Goal: Book appointment/travel/reservation

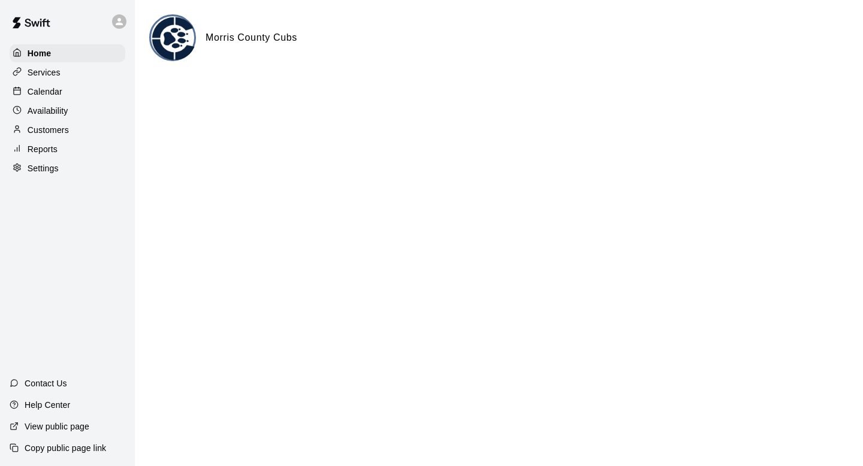
click at [55, 86] on p "Calendar" at bounding box center [45, 92] width 35 height 12
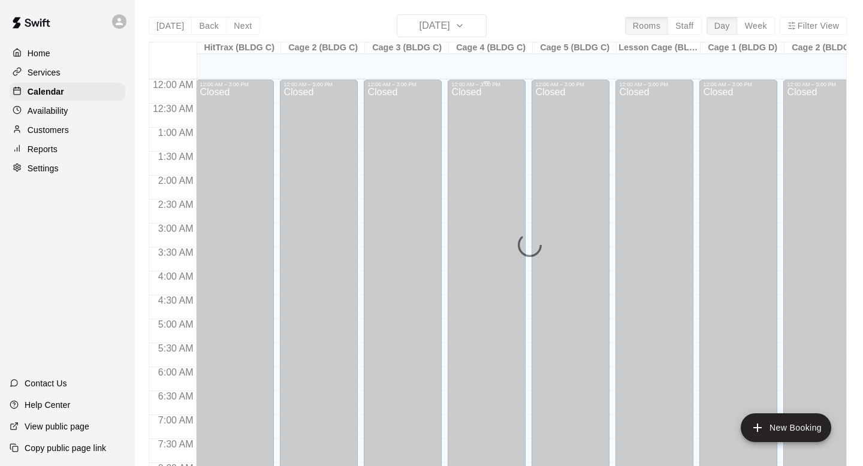
scroll to position [525, 0]
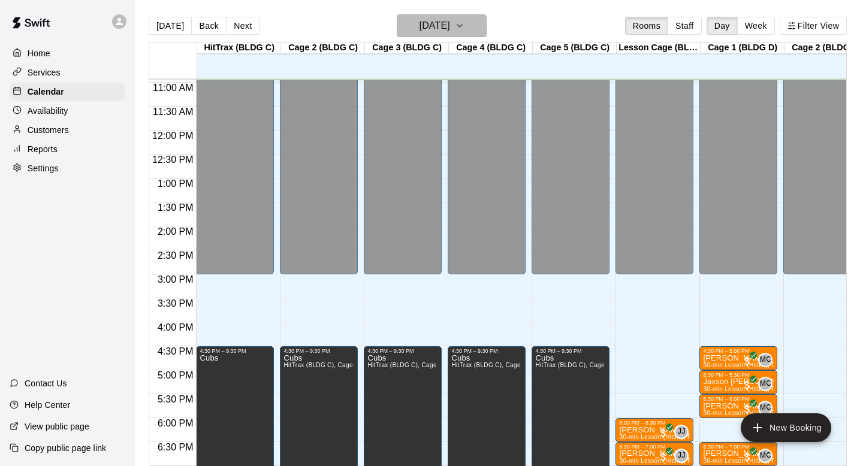
click at [450, 28] on h6 "[DATE]" at bounding box center [435, 25] width 31 height 17
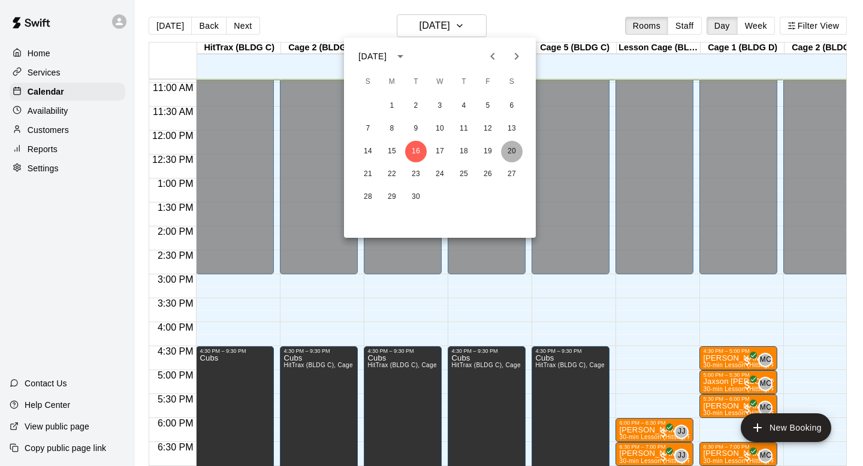
click at [517, 149] on button "20" at bounding box center [512, 152] width 22 height 22
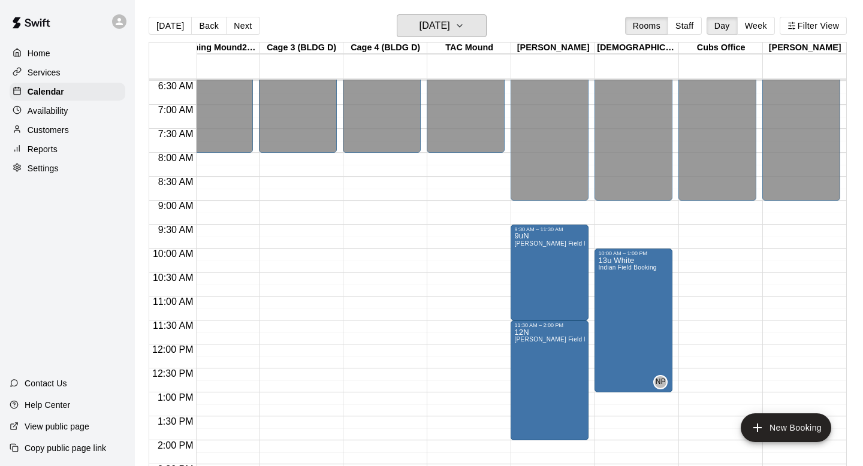
scroll to position [303, 777]
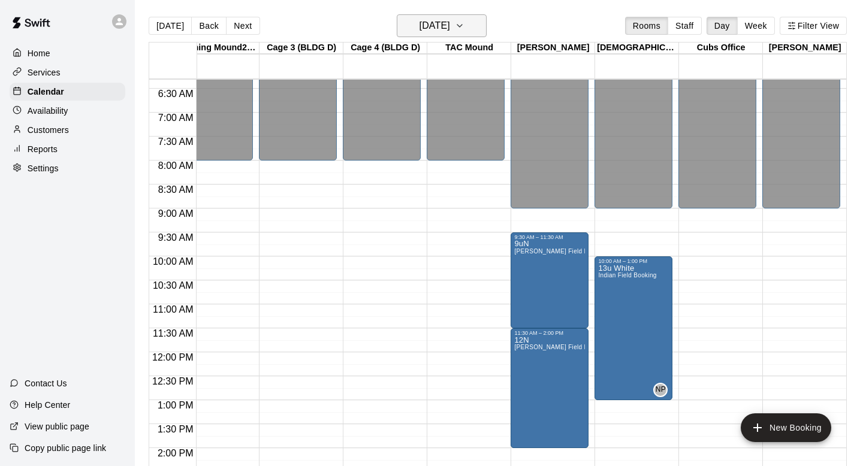
click at [465, 26] on icon "button" at bounding box center [460, 26] width 10 height 14
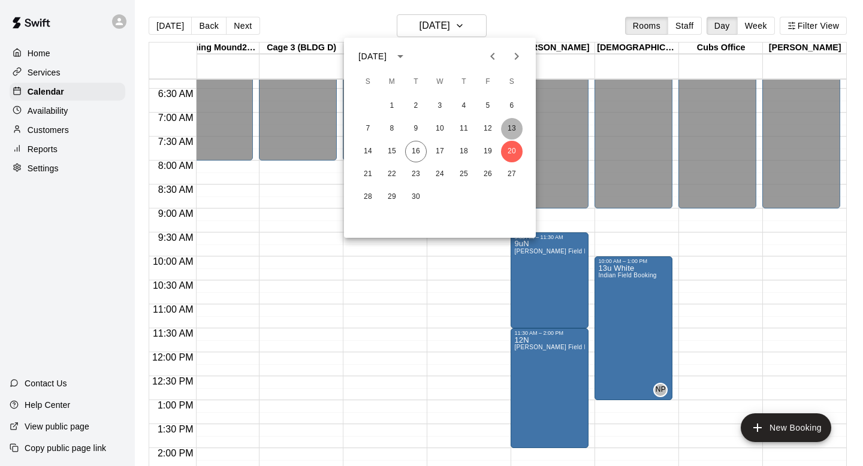
click at [510, 127] on button "13" at bounding box center [512, 129] width 22 height 22
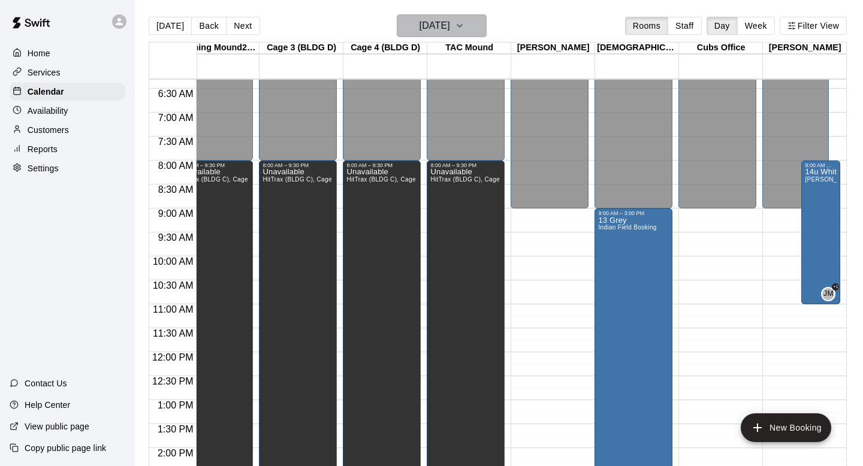
click at [465, 28] on icon "button" at bounding box center [460, 26] width 10 height 14
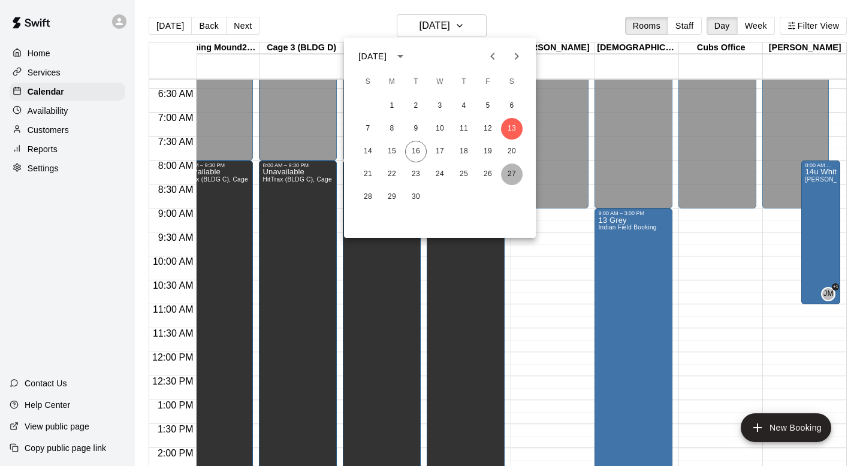
click at [511, 170] on button "27" at bounding box center [512, 175] width 22 height 22
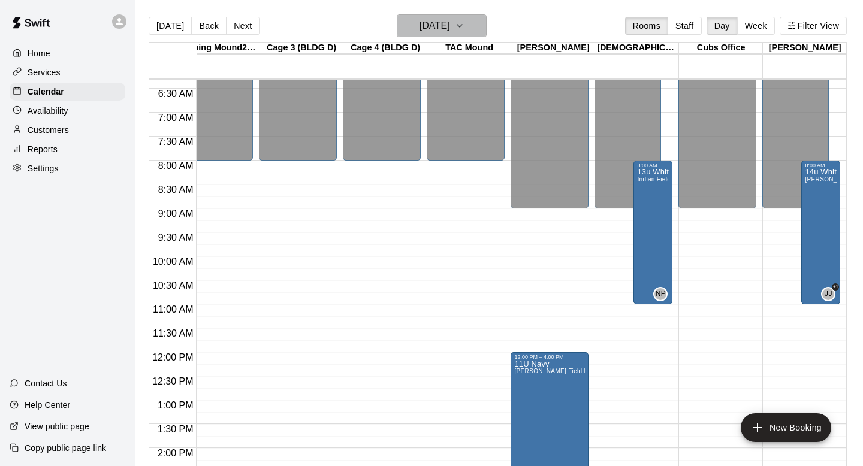
click at [450, 26] on h6 "Saturday Sep 27" at bounding box center [435, 25] width 31 height 17
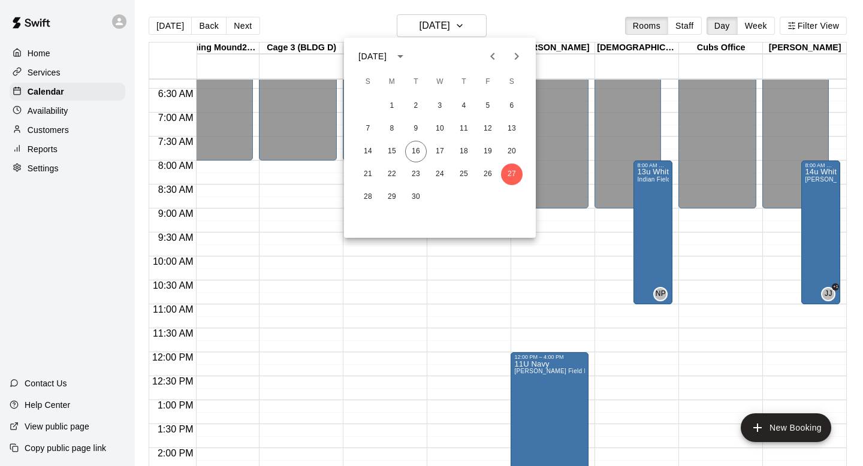
click at [521, 60] on icon "Next month" at bounding box center [517, 56] width 14 height 14
click at [514, 106] on button "4" at bounding box center [512, 106] width 22 height 22
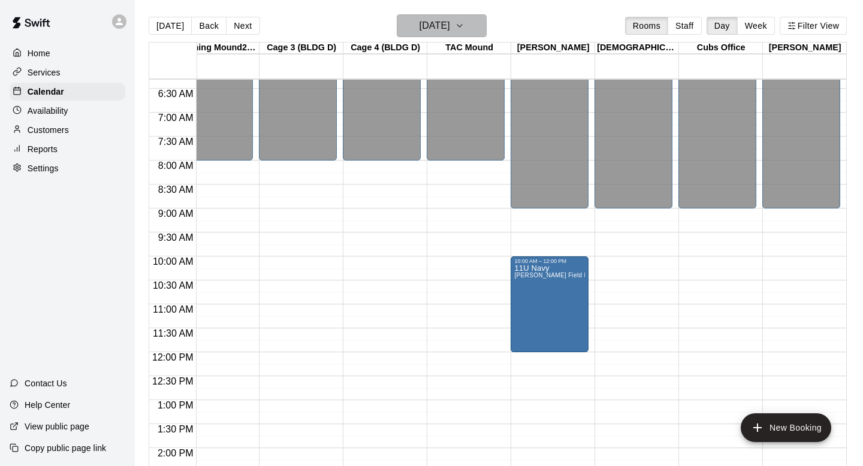
click at [477, 17] on button "Saturday Oct 04" at bounding box center [442, 25] width 90 height 23
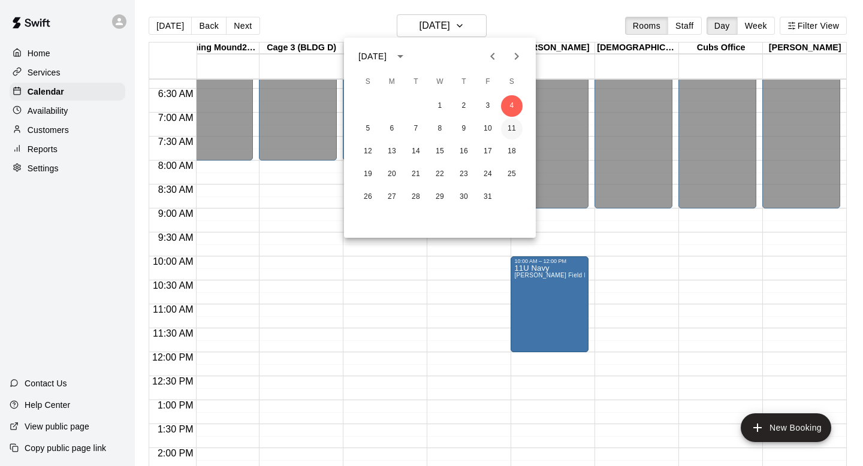
click at [511, 134] on button "11" at bounding box center [512, 129] width 22 height 22
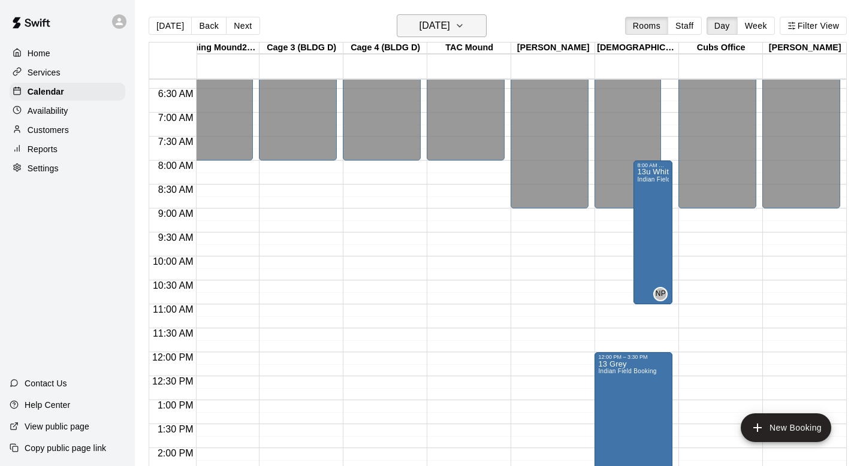
click at [447, 21] on h6 "Saturday Oct 11" at bounding box center [435, 25] width 31 height 17
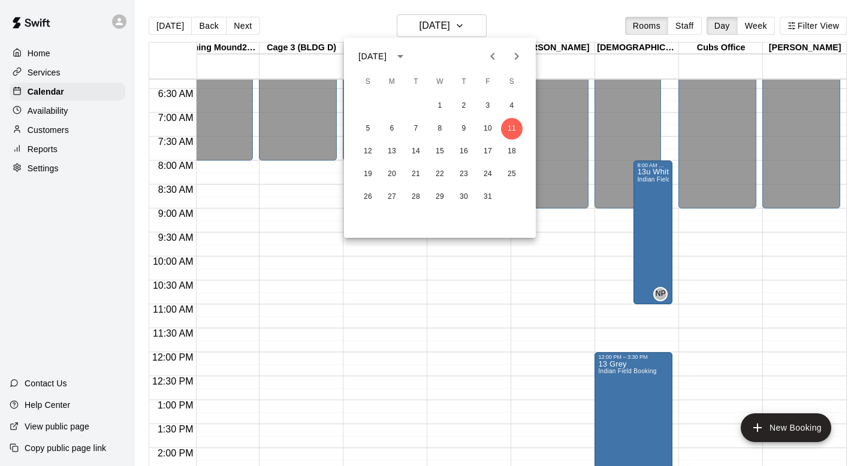
click at [417, 25] on div at bounding box center [431, 233] width 863 height 466
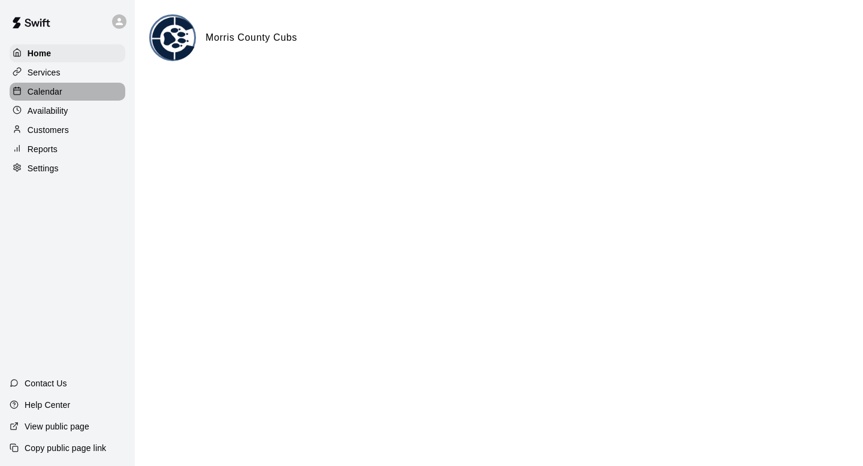
click at [61, 94] on p "Calendar" at bounding box center [45, 92] width 35 height 12
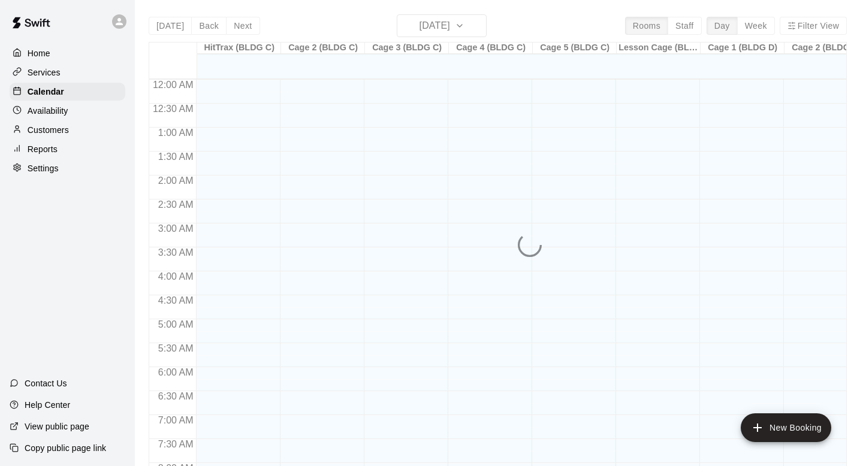
scroll to position [532, 0]
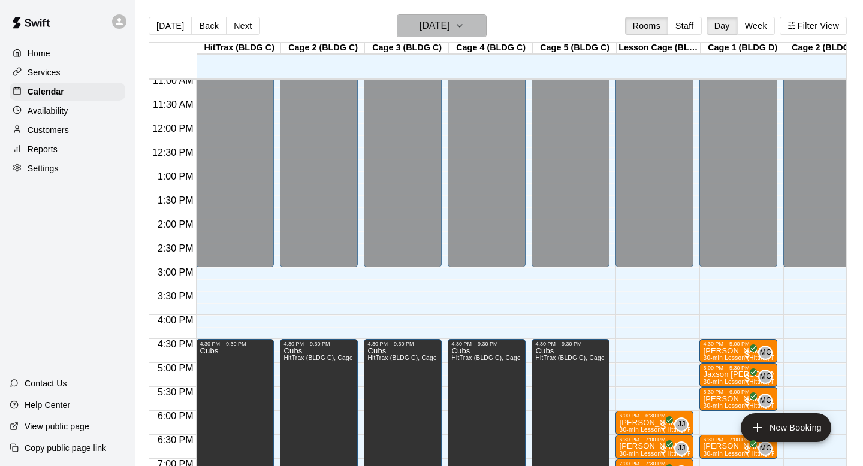
click at [465, 27] on icon "button" at bounding box center [460, 26] width 10 height 14
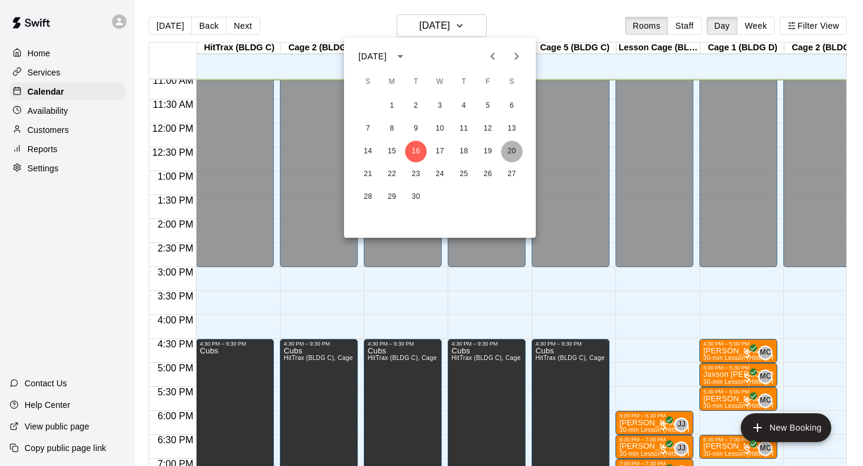
click at [513, 149] on button "20" at bounding box center [512, 152] width 22 height 22
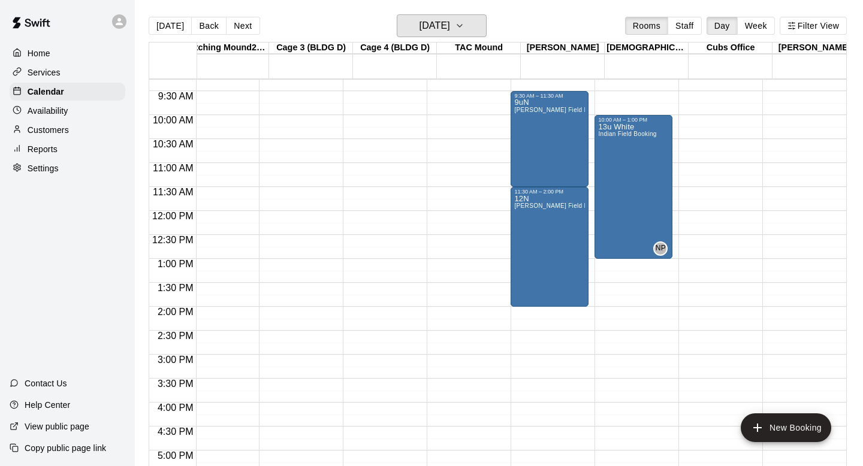
scroll to position [0, 777]
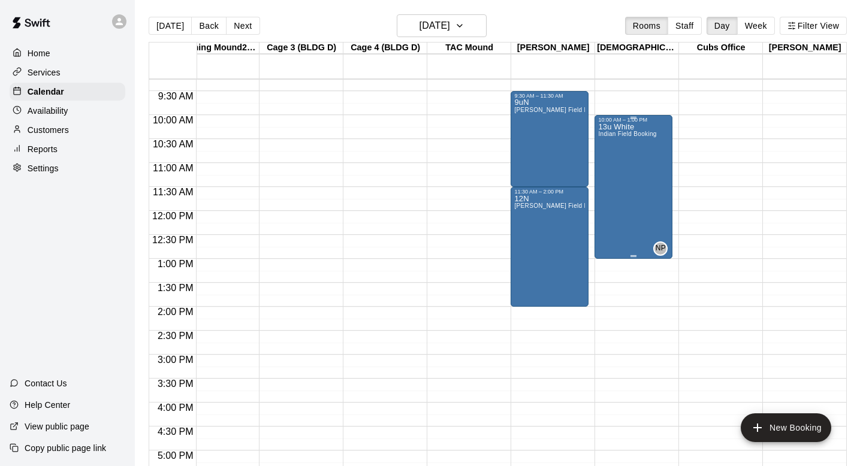
click at [642, 161] on div "13u White Indian Field Booking" at bounding box center [627, 356] width 58 height 466
click at [609, 134] on icon "edit" at bounding box center [610, 136] width 14 height 14
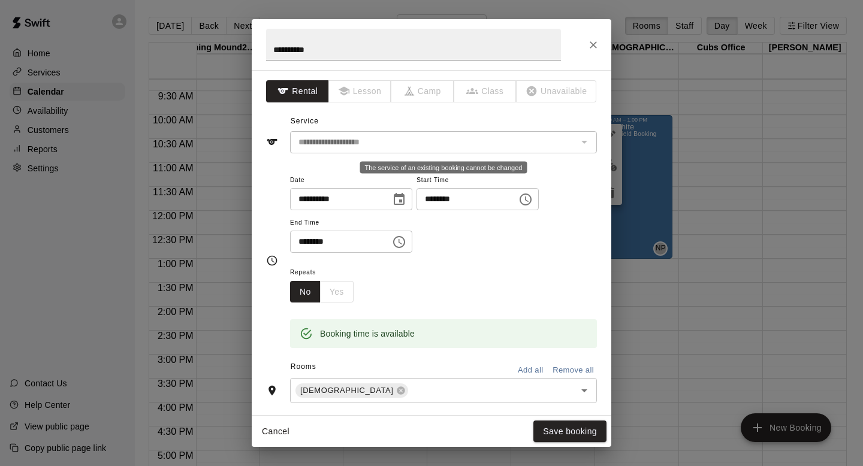
click at [585, 143] on div "The service of an existing booking cannot be changed" at bounding box center [584, 142] width 16 height 17
click at [591, 147] on div "The service of an existing booking cannot be changed" at bounding box center [584, 142] width 16 height 17
click at [591, 45] on icon "Close" at bounding box center [594, 45] width 12 height 12
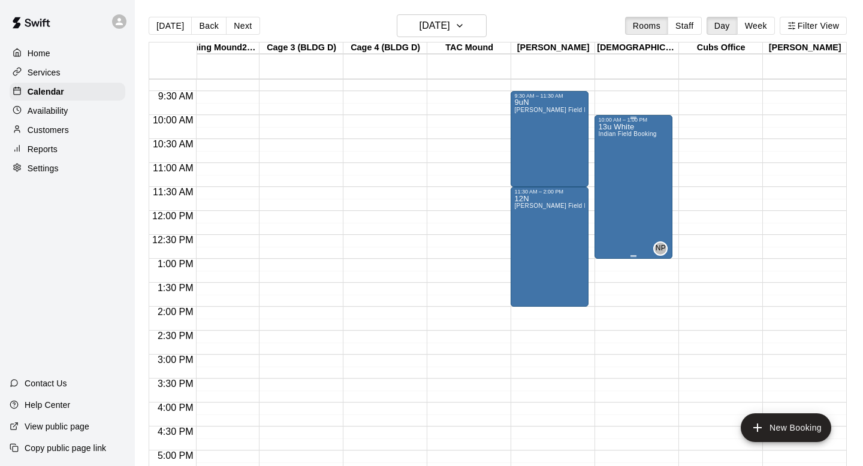
click at [636, 122] on div "10:00 AM – 1:00 PM" at bounding box center [633, 120] width 71 height 6
click at [610, 185] on icon "delete" at bounding box center [610, 186] width 8 height 11
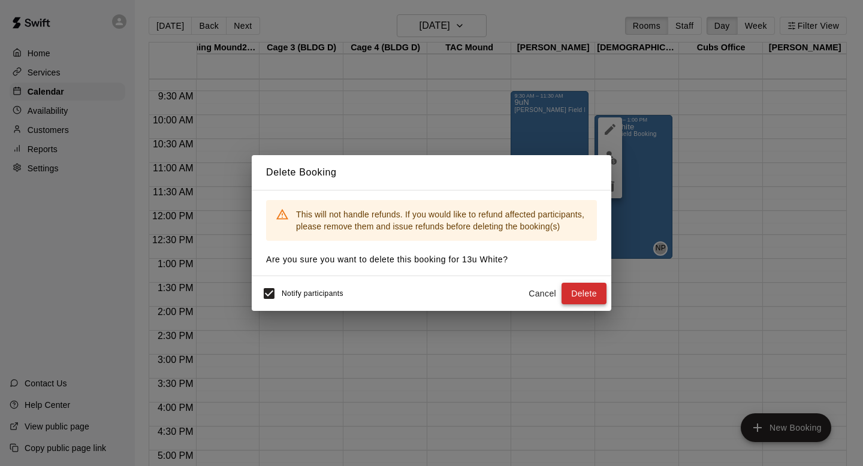
click at [580, 297] on button "Delete" at bounding box center [584, 294] width 45 height 22
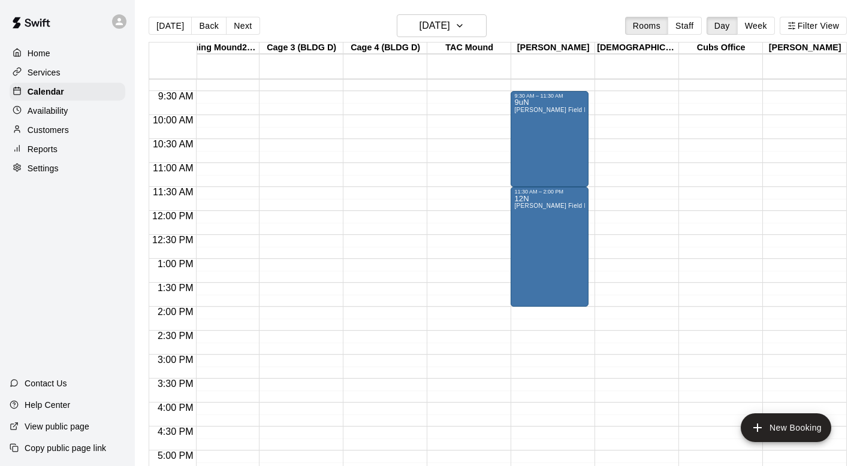
click at [791, 115] on div "12:00 AM – 9:00 AM Closed 9:00 PM – 11:59 PM Closed" at bounding box center [802, 210] width 78 height 1151
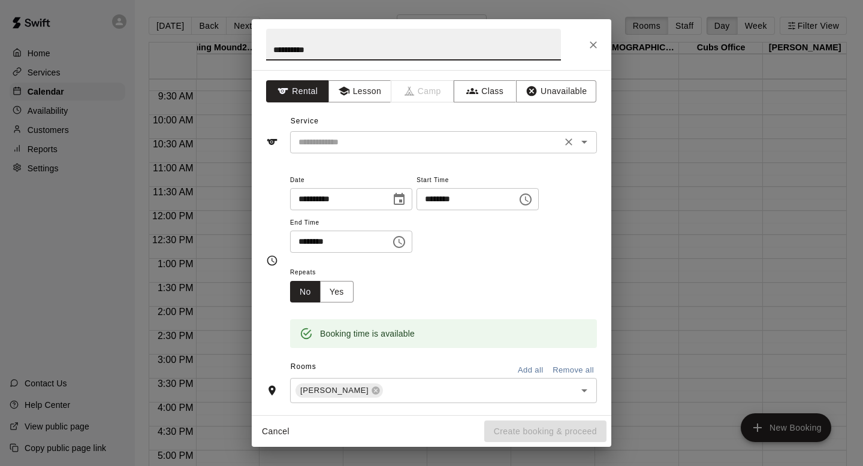
type input "*********"
click at [382, 143] on input "text" at bounding box center [426, 142] width 264 height 15
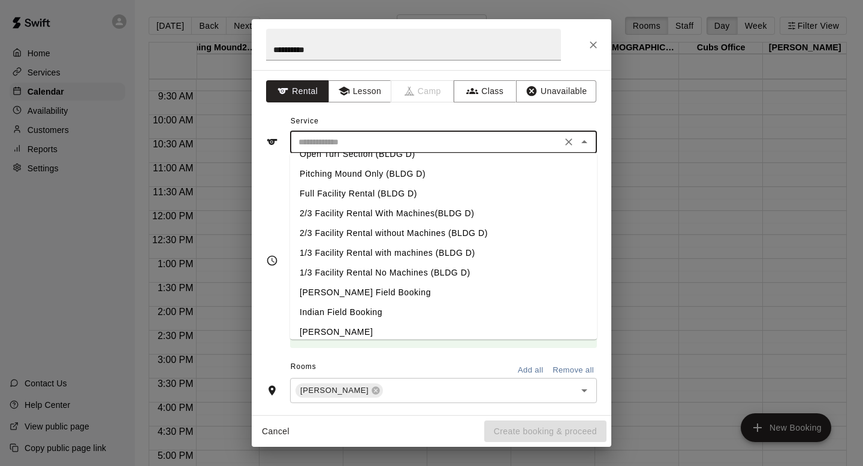
scroll to position [179, 0]
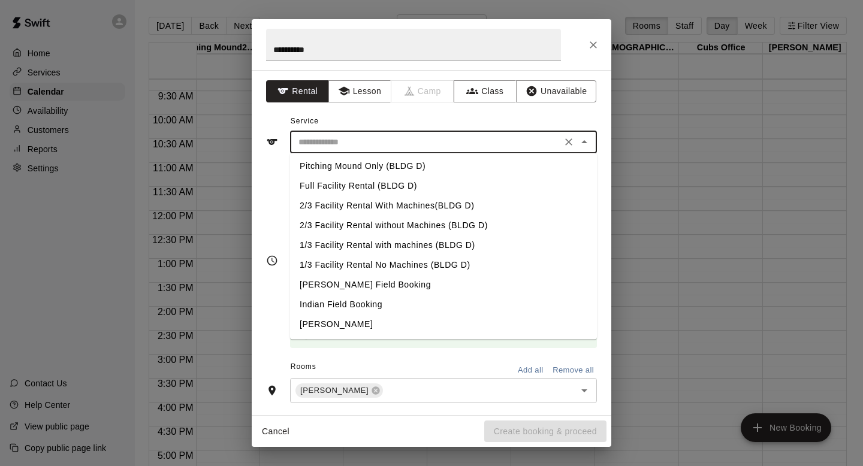
click at [358, 321] on li "[PERSON_NAME]" at bounding box center [443, 325] width 307 height 20
type input "**********"
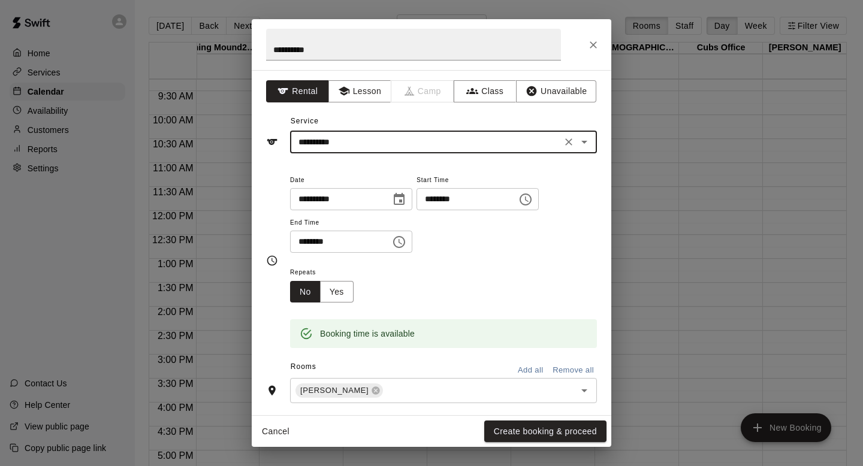
click at [402, 200] on icon "Choose date, selected date is Sep 20, 2025" at bounding box center [399, 199] width 14 height 14
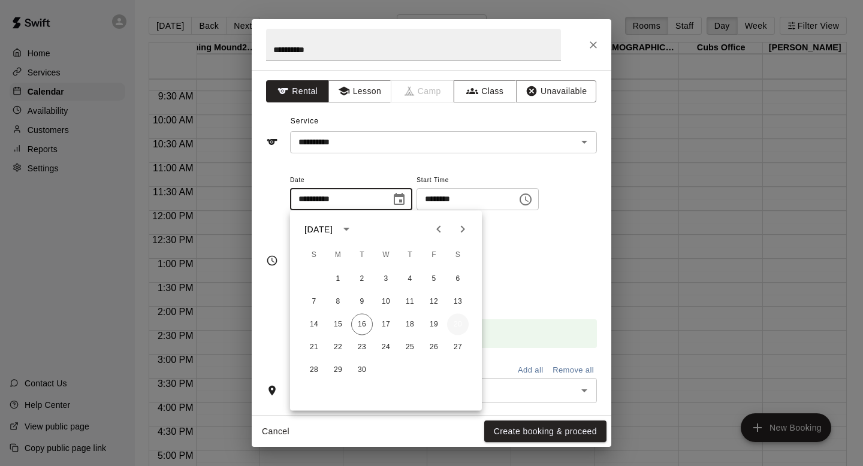
click at [459, 322] on button "20" at bounding box center [458, 325] width 22 height 22
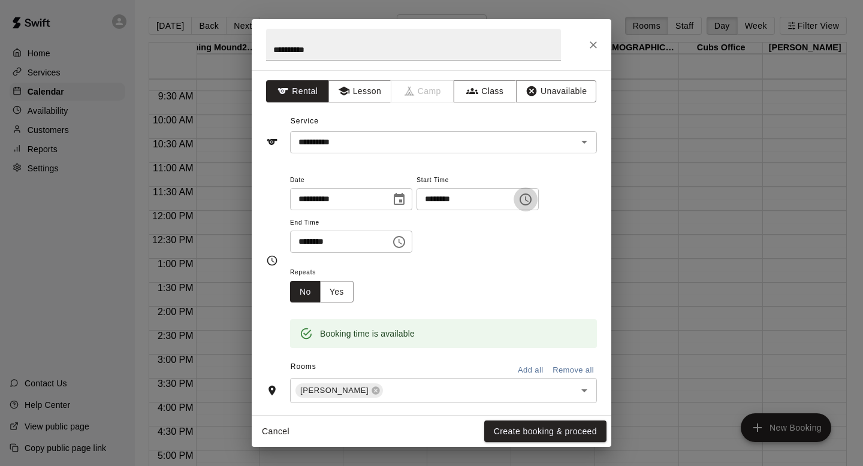
click at [529, 201] on icon "Choose time, selected time is 9:45 AM" at bounding box center [527, 199] width 4 height 5
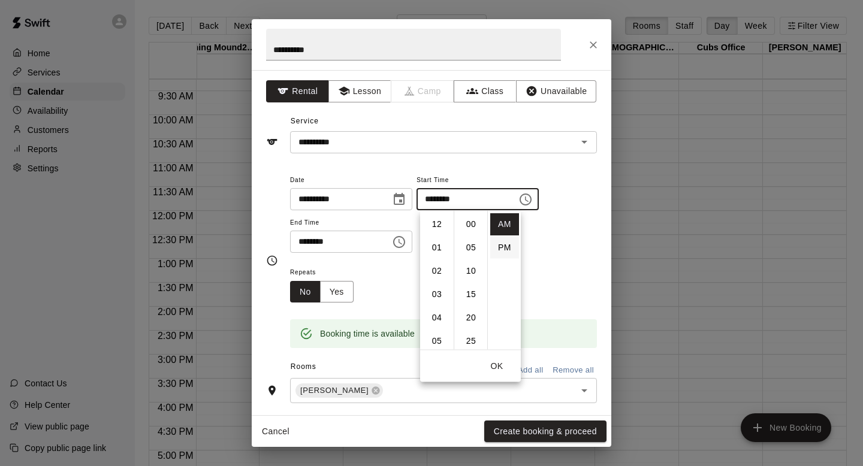
scroll to position [210, 0]
click at [439, 288] on li "10" at bounding box center [437, 283] width 29 height 22
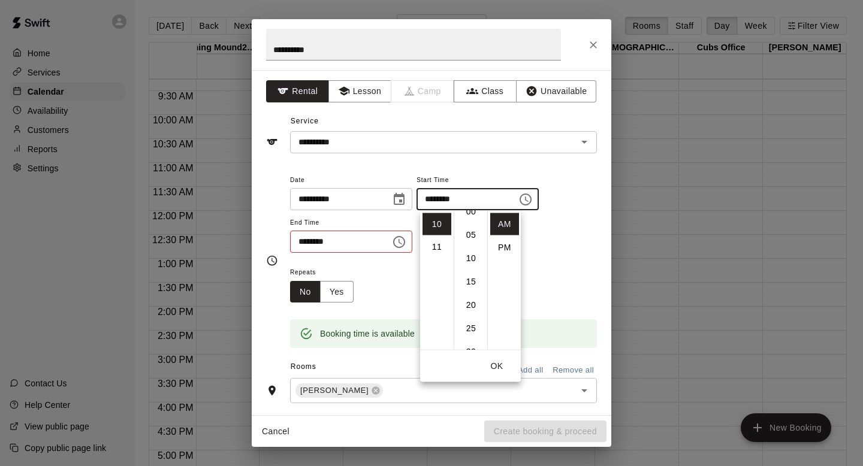
scroll to position [0, 0]
click at [470, 227] on li "00" at bounding box center [471, 224] width 29 height 22
type input "********"
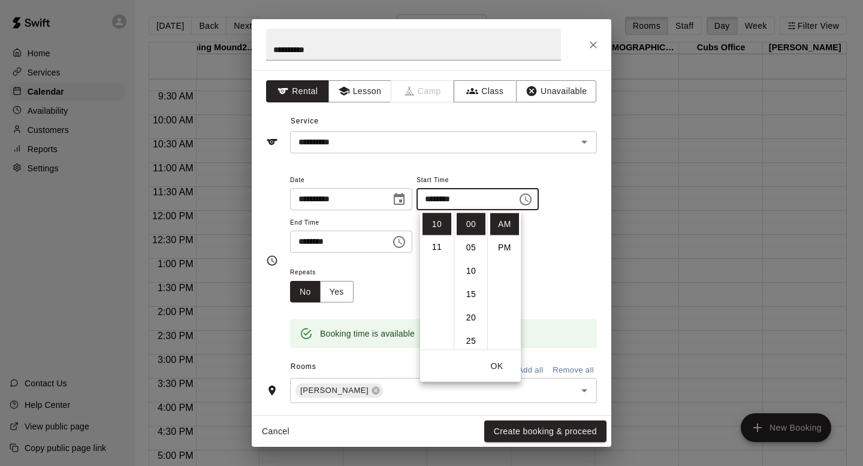
click at [406, 239] on icon "Choose time, selected time is 10:15 AM" at bounding box center [399, 242] width 14 height 14
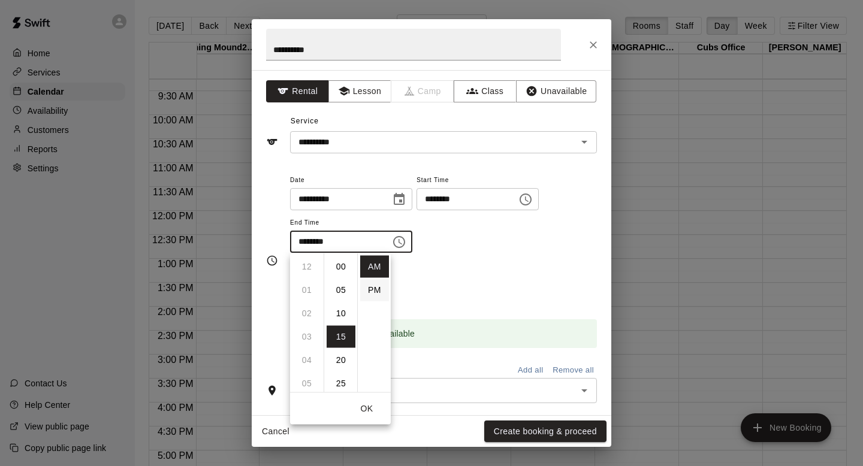
scroll to position [70, 0]
click at [374, 285] on li "PM" at bounding box center [374, 290] width 29 height 22
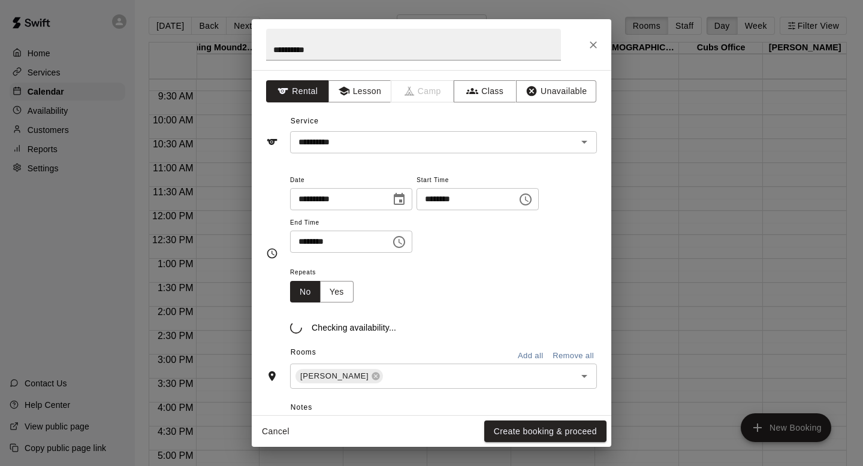
scroll to position [22, 0]
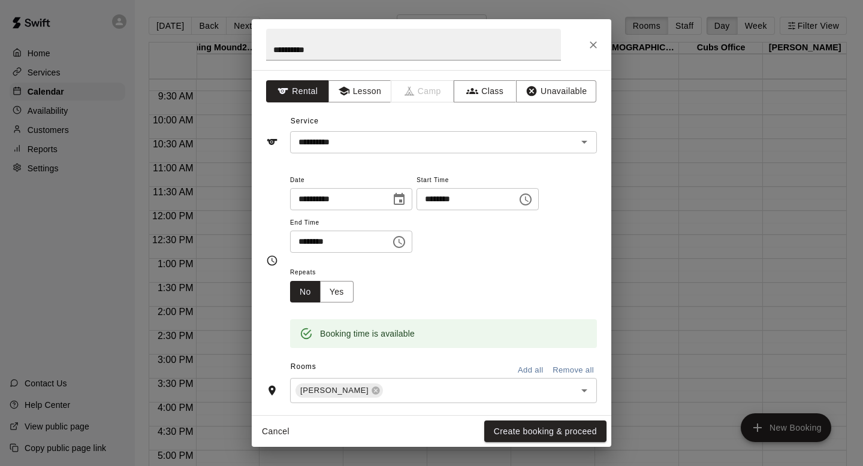
click at [318, 244] on input "********" at bounding box center [336, 242] width 92 height 22
click at [399, 242] on icon "Choose time, selected time is 10:15 PM" at bounding box center [399, 242] width 14 height 14
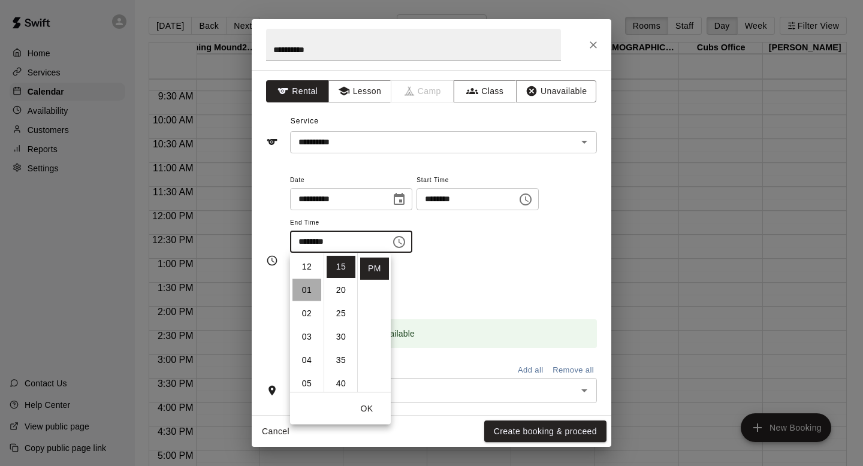
click at [310, 288] on li "01" at bounding box center [307, 290] width 29 height 22
click at [340, 269] on li "00" at bounding box center [341, 267] width 29 height 22
type input "********"
click at [504, 268] on div "Repeats No Yes" at bounding box center [443, 284] width 307 height 38
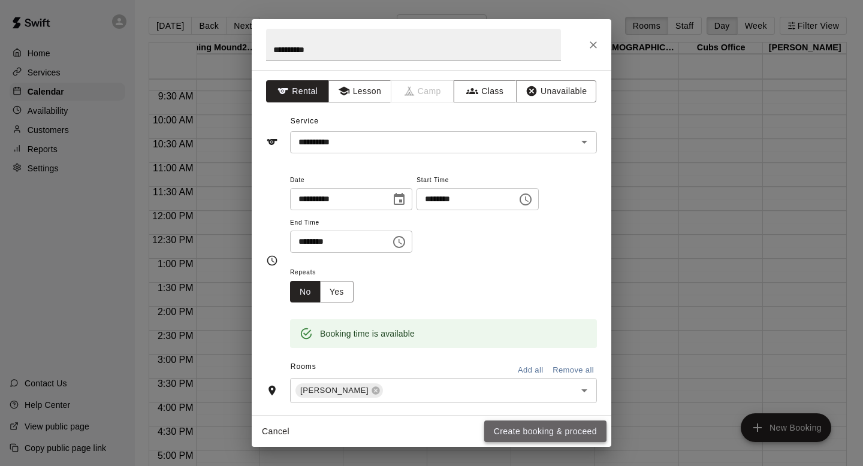
click at [499, 432] on button "Create booking & proceed" at bounding box center [545, 432] width 122 height 22
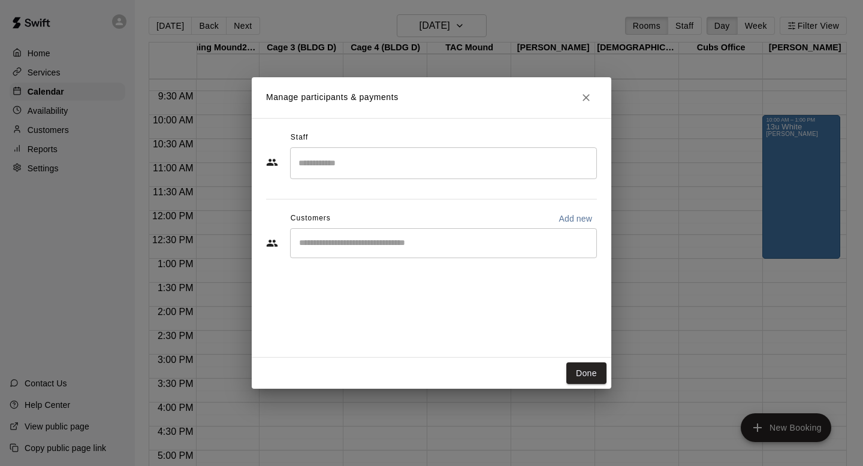
click at [360, 158] on input "Search staff" at bounding box center [444, 163] width 296 height 21
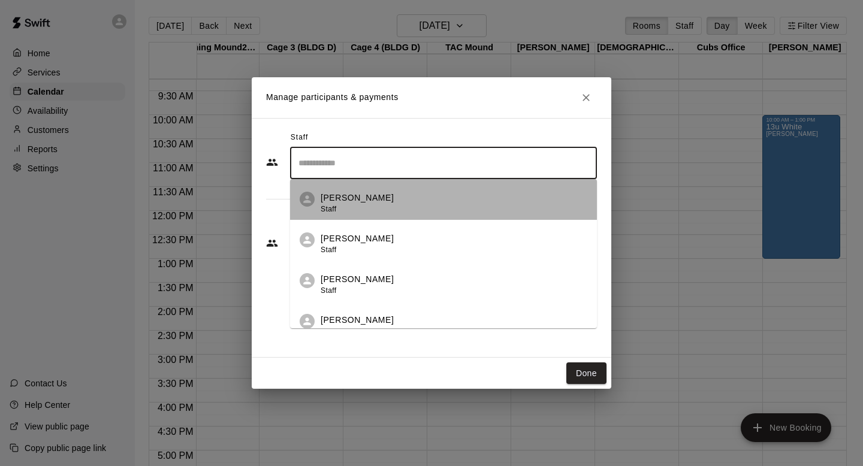
click at [342, 204] on div "[PERSON_NAME] Staff" at bounding box center [357, 203] width 73 height 23
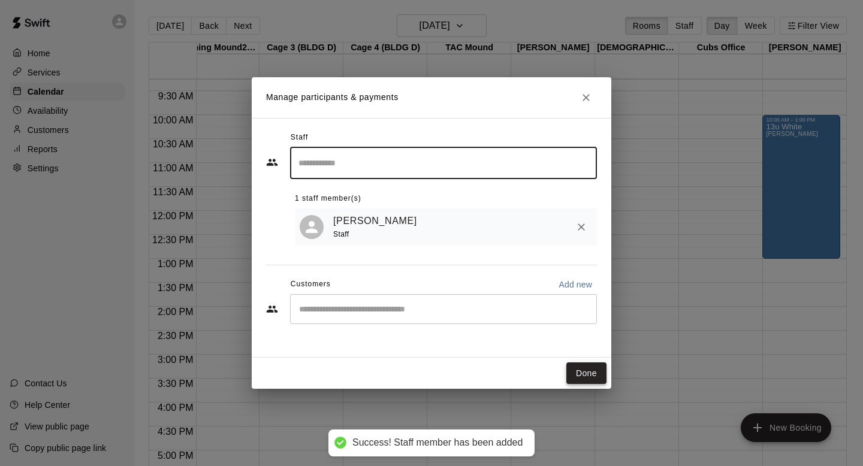
click at [582, 375] on button "Done" at bounding box center [587, 374] width 40 height 22
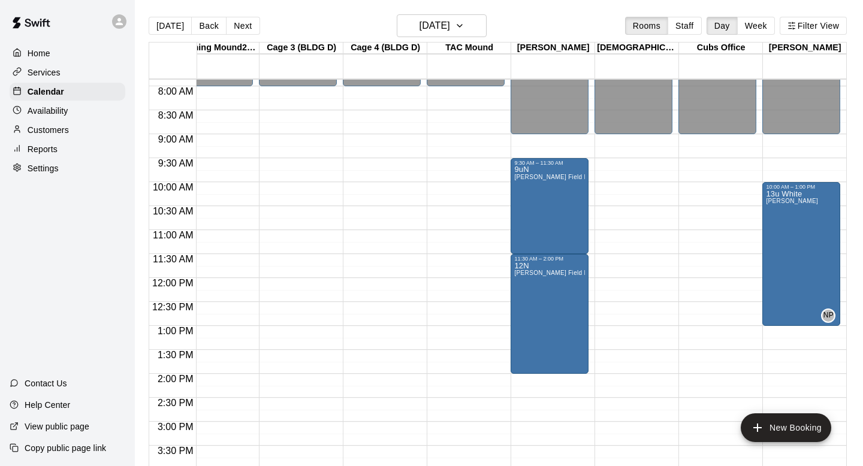
scroll to position [380, 777]
